Goal: Transaction & Acquisition: Purchase product/service

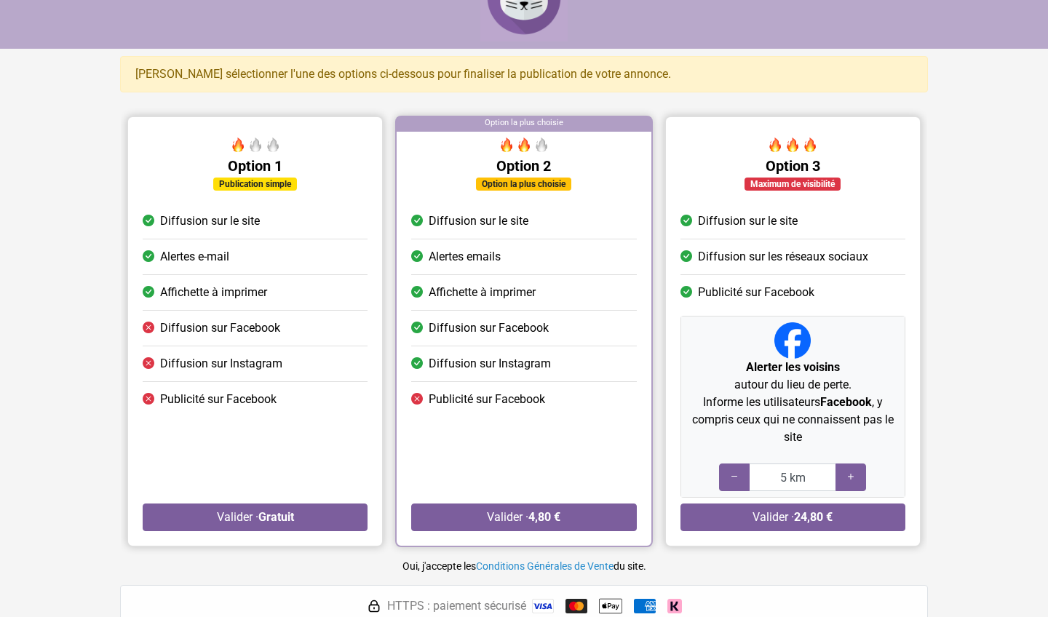
scroll to position [47, 0]
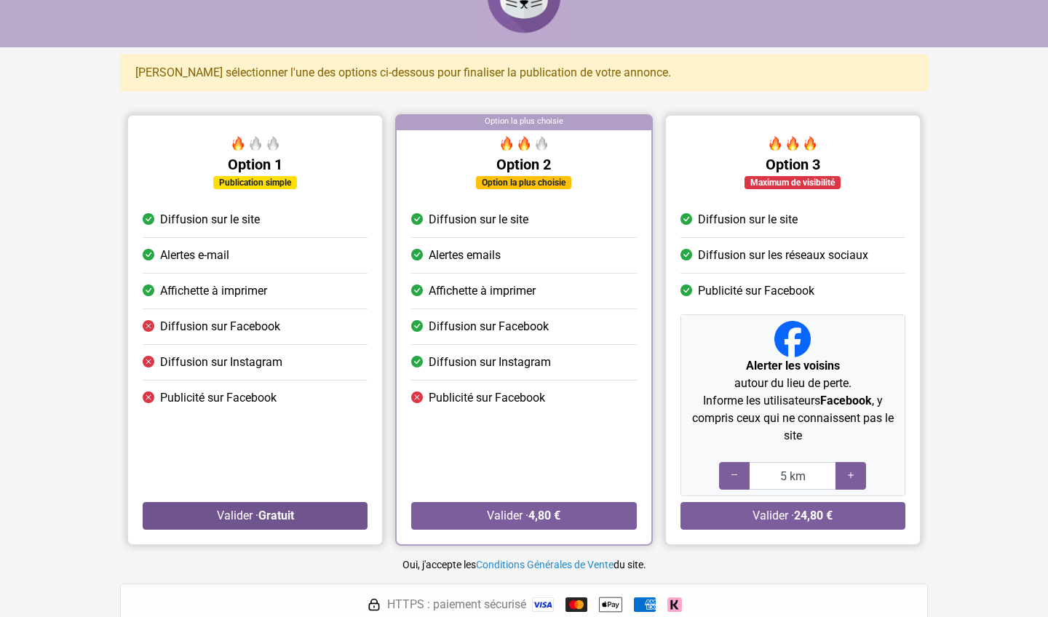
click at [342, 519] on button "Valider · Gratuit" at bounding box center [255, 516] width 225 height 28
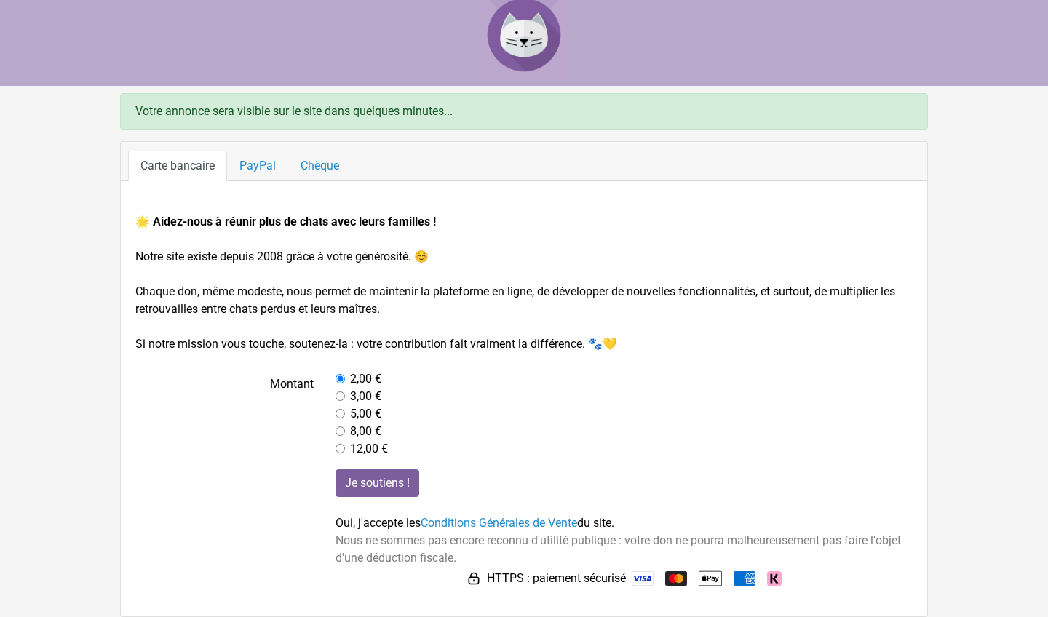
scroll to position [9, 0]
click at [344, 395] on div "3,00 €" at bounding box center [625, 396] width 578 height 17
click at [342, 381] on input "radio" at bounding box center [340, 378] width 9 height 9
click at [342, 390] on div "3,00 €" at bounding box center [625, 396] width 578 height 17
click at [342, 396] on input "radio" at bounding box center [340, 396] width 9 height 9
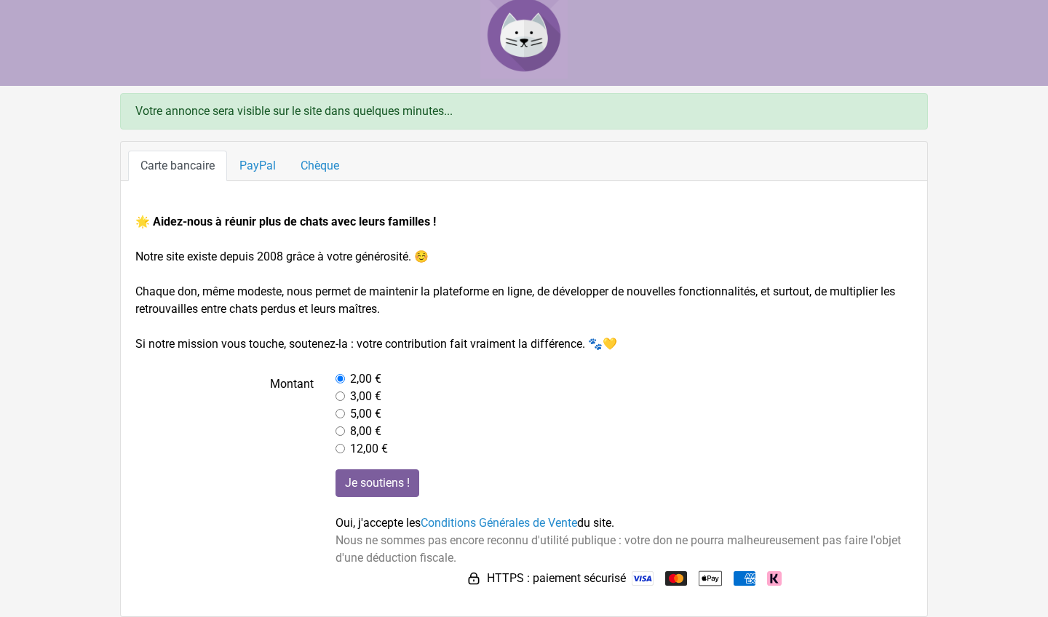
radio input "true"
click at [340, 384] on div "2,00 €" at bounding box center [625, 379] width 578 height 17
click at [258, 163] on link "PayPal" at bounding box center [257, 166] width 61 height 31
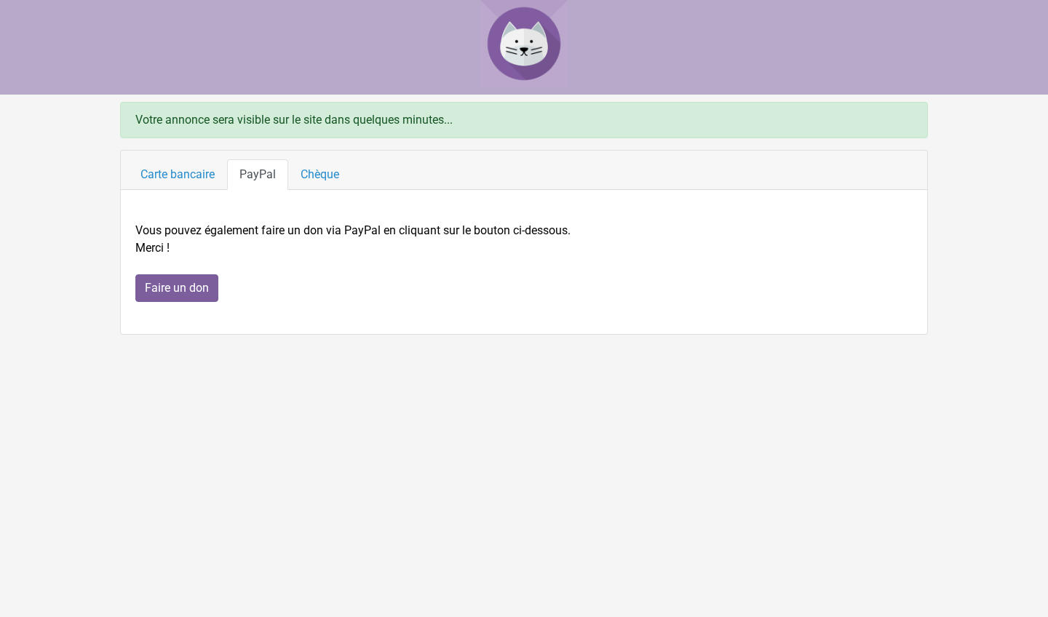
scroll to position [0, 0]
click at [165, 181] on link "Carte bancaire" at bounding box center [177, 174] width 99 height 31
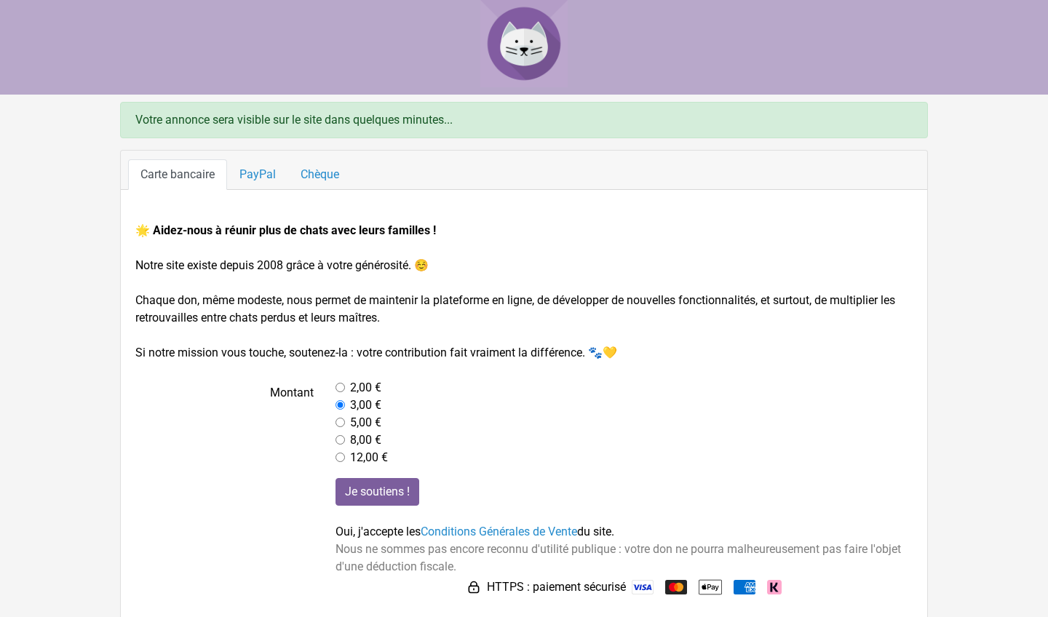
click at [341, 383] on input "radio" at bounding box center [340, 387] width 9 height 9
radio input "true"
click at [397, 489] on input "Je soutiens !" at bounding box center [378, 492] width 84 height 28
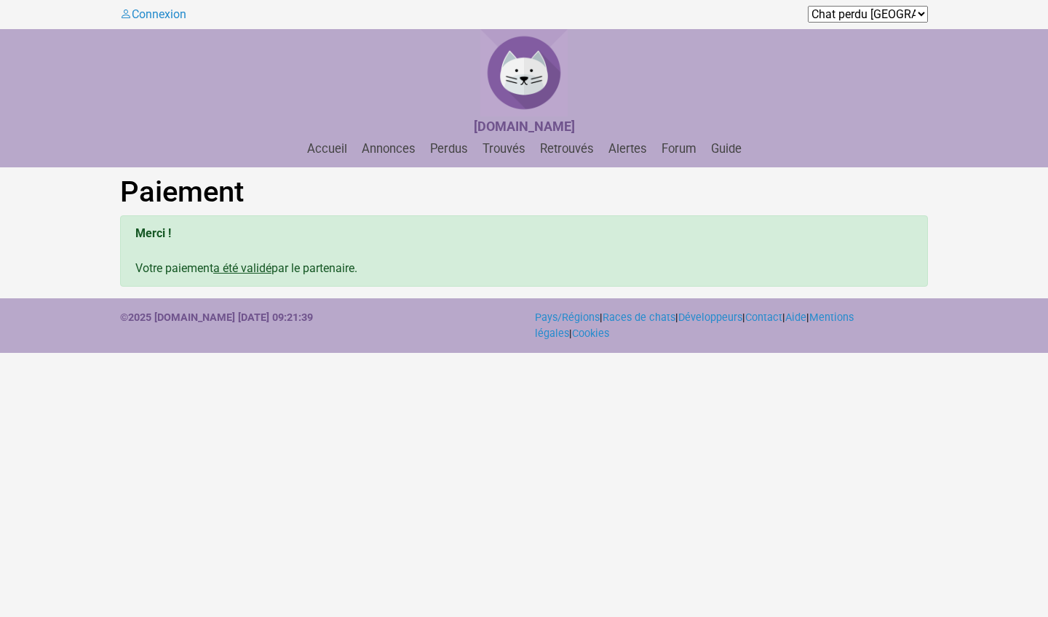
click at [384, 156] on div "Accueil Annonces Perdus Trouvés Retrouvés Alertes Forum Guide" at bounding box center [524, 149] width 1048 height 22
click at [462, 149] on link "Perdus" at bounding box center [449, 149] width 50 height 14
